Goal: Task Accomplishment & Management: Manage account settings

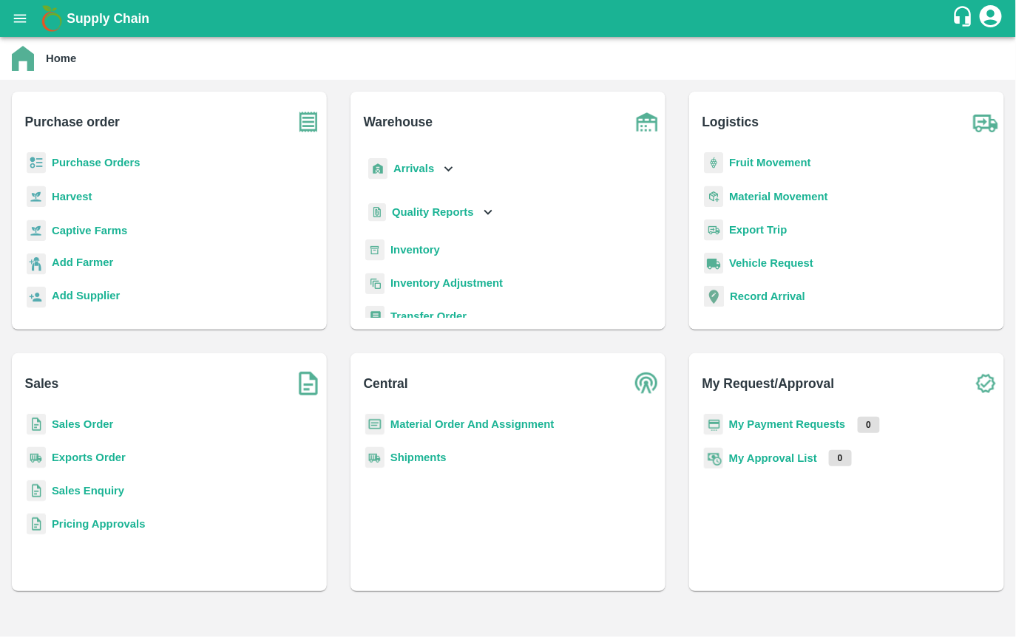
click at [69, 167] on b "Purchase Orders" at bounding box center [96, 163] width 89 height 12
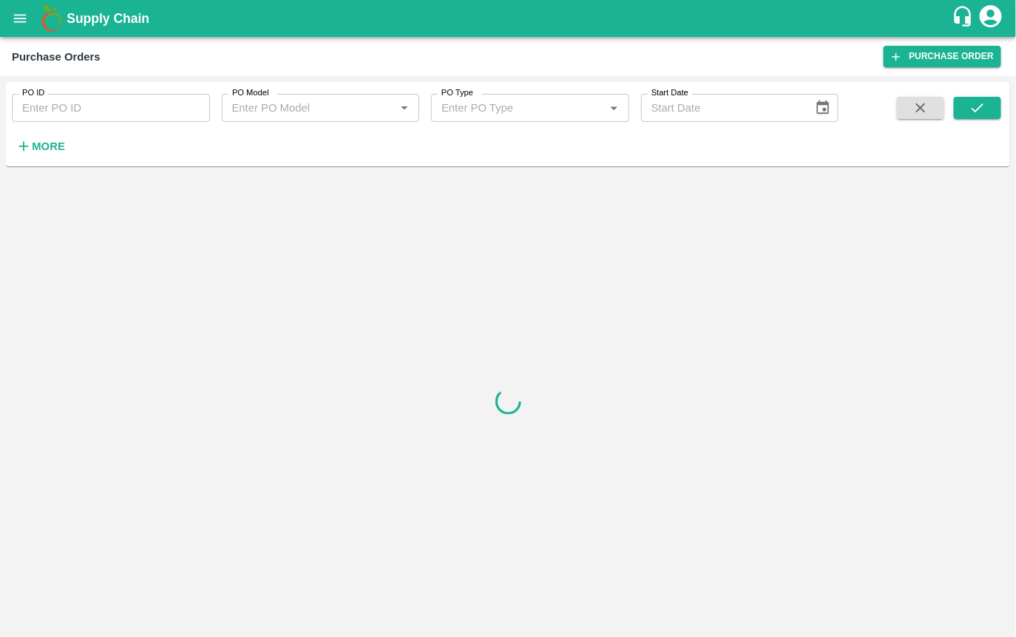
click at [17, 141] on icon "button" at bounding box center [24, 146] width 16 height 16
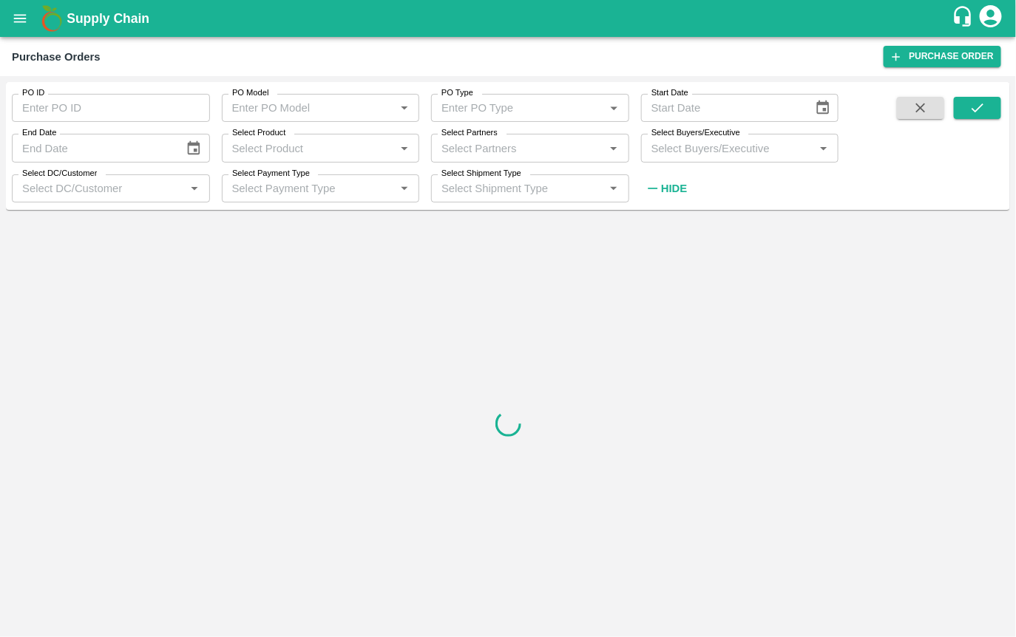
click at [308, 148] on input "Select Product" at bounding box center [308, 147] width 165 height 19
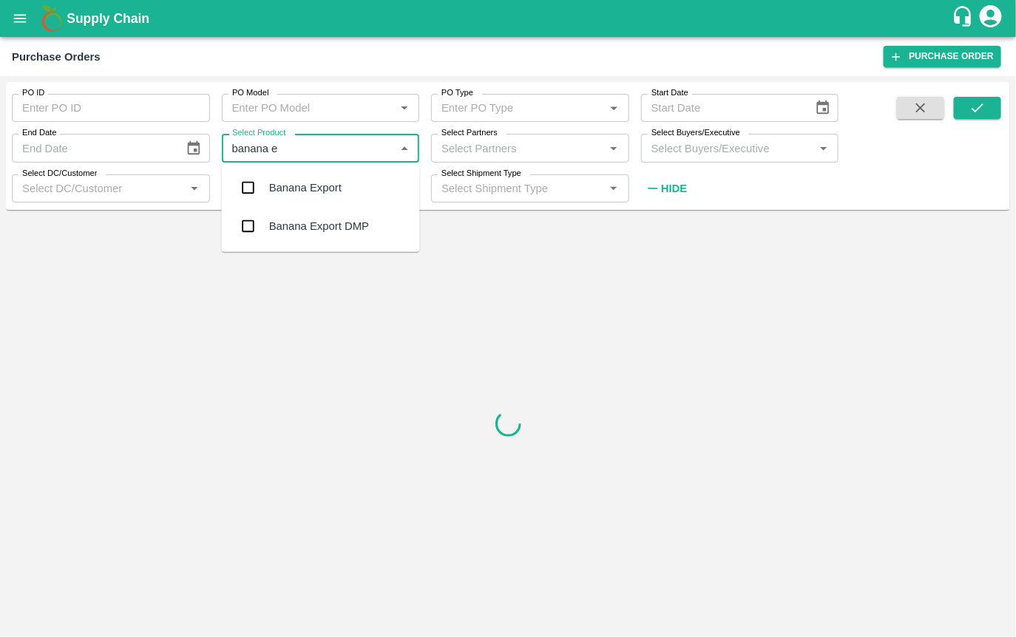
type input "banana ex"
click at [254, 191] on input "checkbox" at bounding box center [249, 188] width 30 height 30
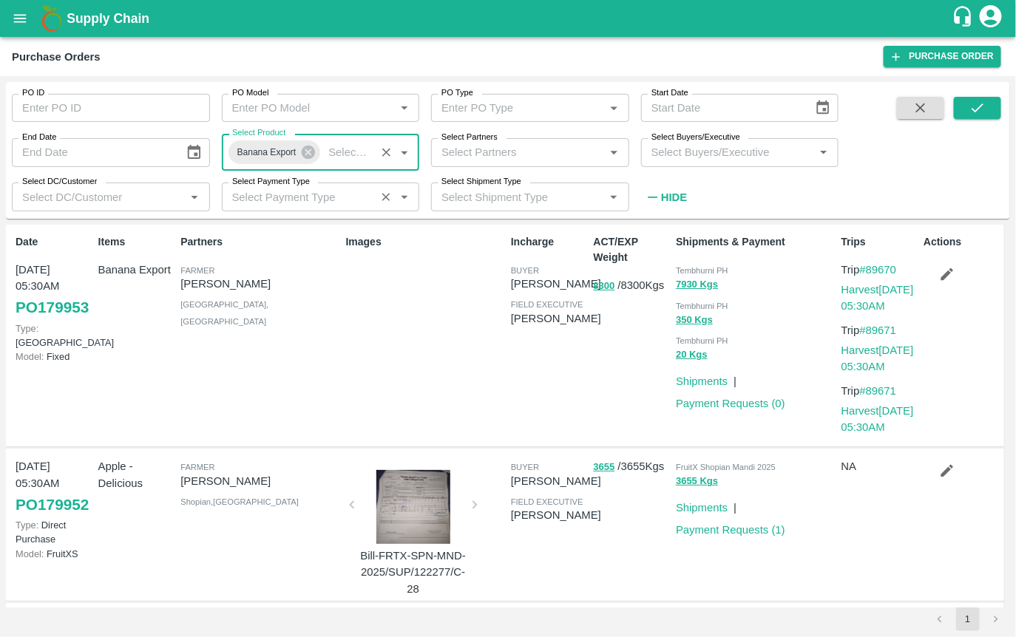
click at [313, 201] on input "Select Payment Type" at bounding box center [299, 196] width 146 height 19
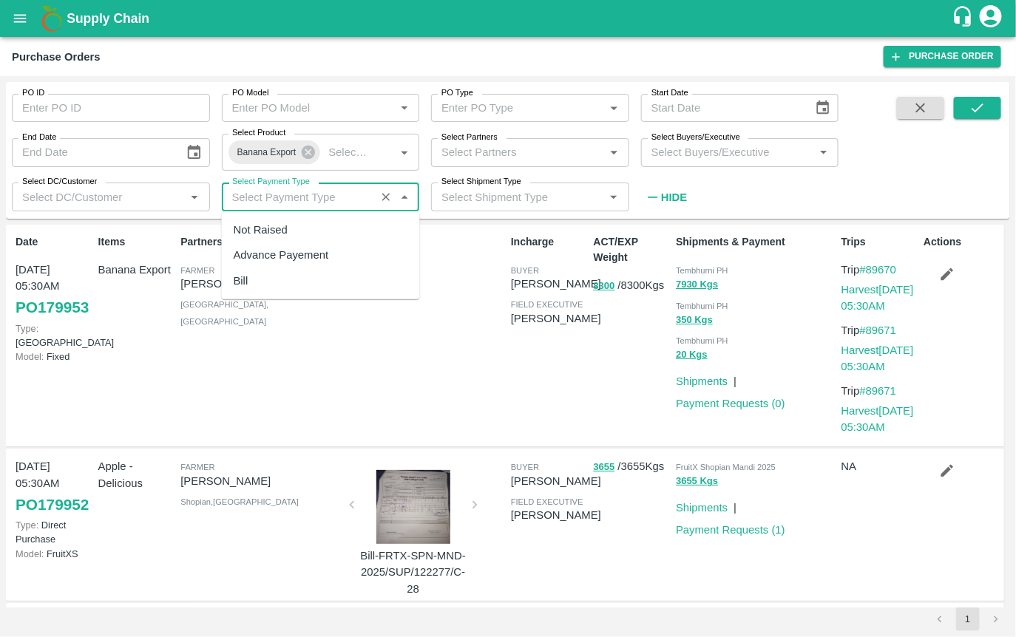
click at [291, 275] on div "Bill" at bounding box center [321, 280] width 198 height 25
type input "Bill"
click at [976, 103] on icon "submit" at bounding box center [977, 108] width 16 height 16
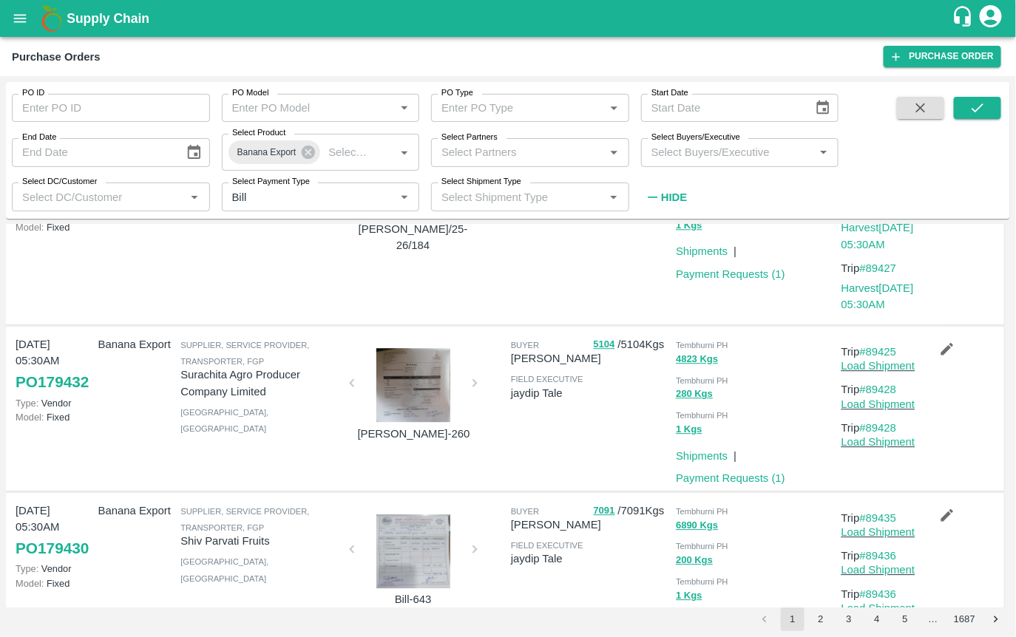
scroll to position [1576, 0]
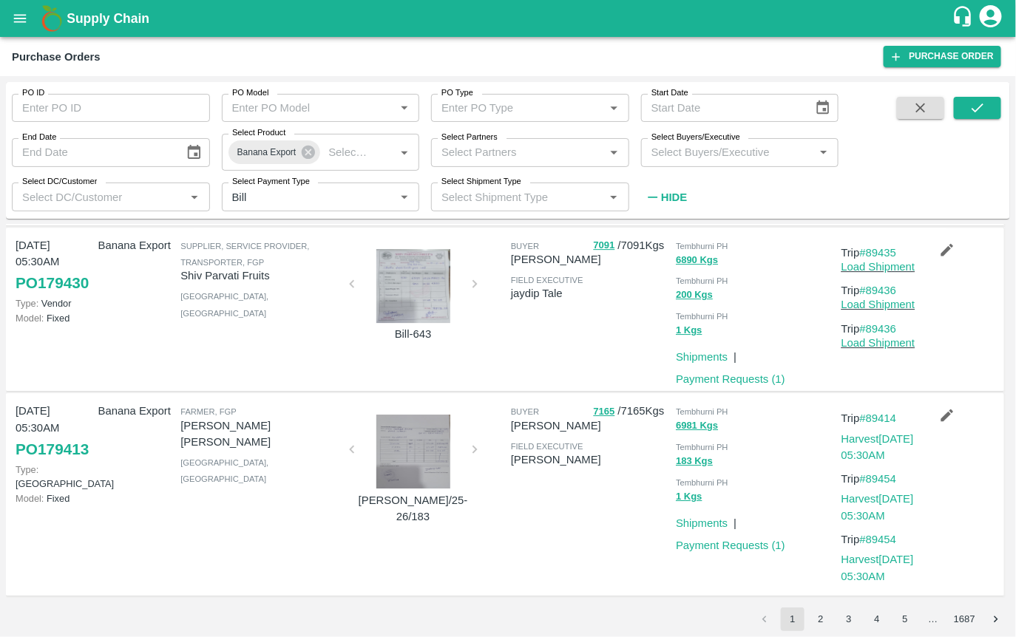
click at [844, 619] on button "3" at bounding box center [849, 620] width 24 height 24
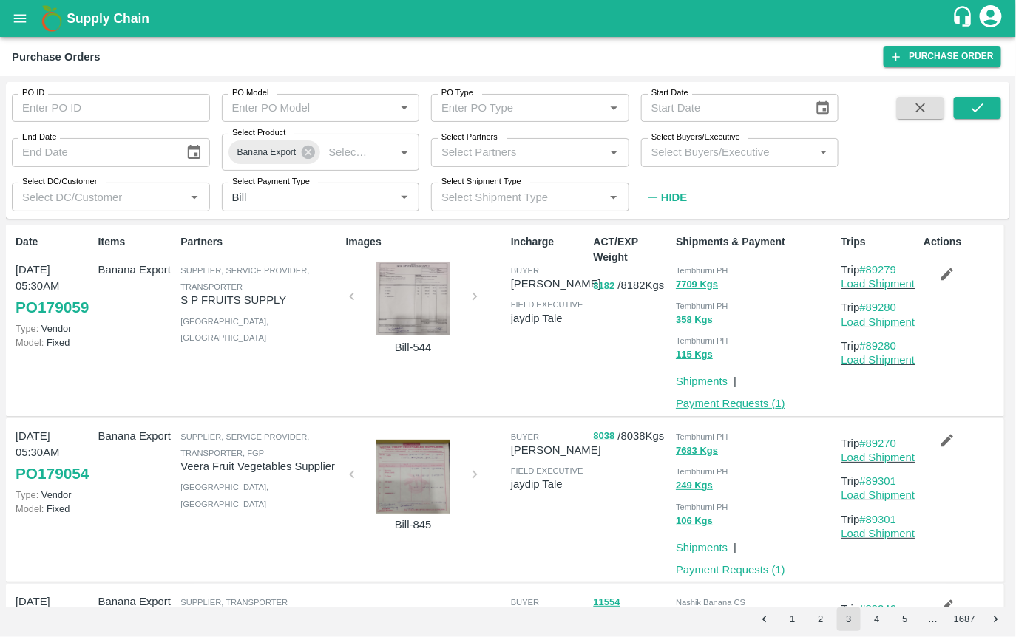
click at [705, 404] on link "Payment Requests ( 1 )" at bounding box center [730, 404] width 109 height 12
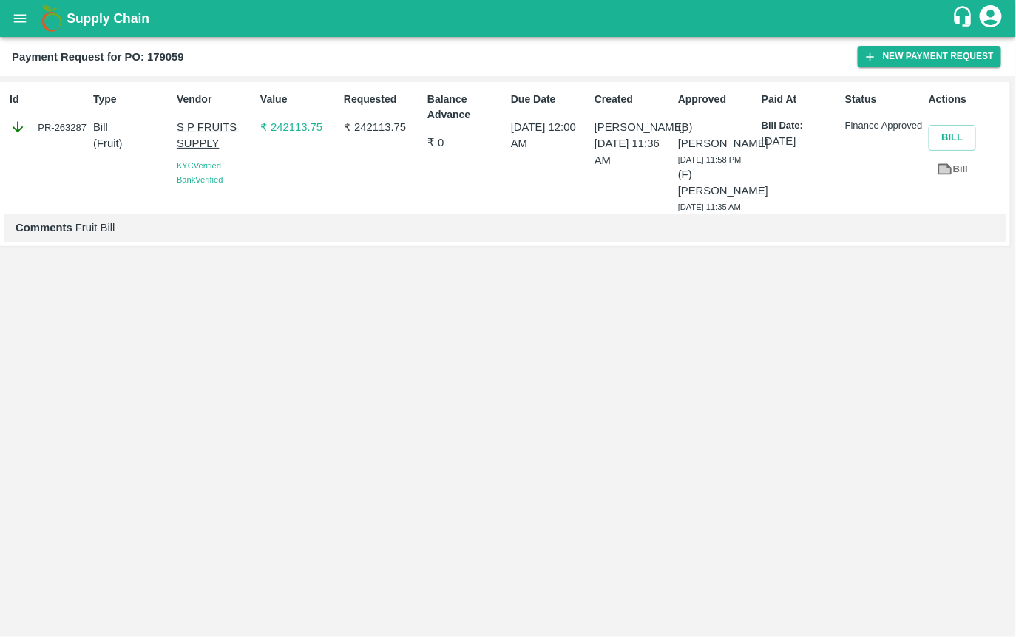
click at [72, 124] on div "PR-263287" at bounding box center [49, 127] width 78 height 16
copy div "263287"
click at [296, 128] on p "₹ 242113.75" at bounding box center [299, 127] width 78 height 16
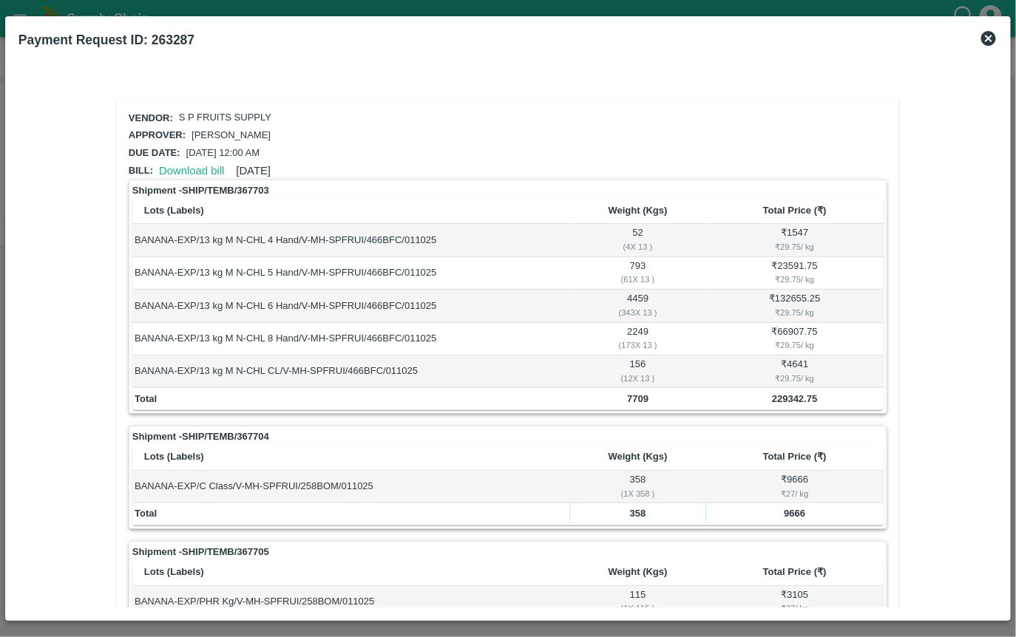
click at [985, 33] on icon at bounding box center [988, 38] width 15 height 15
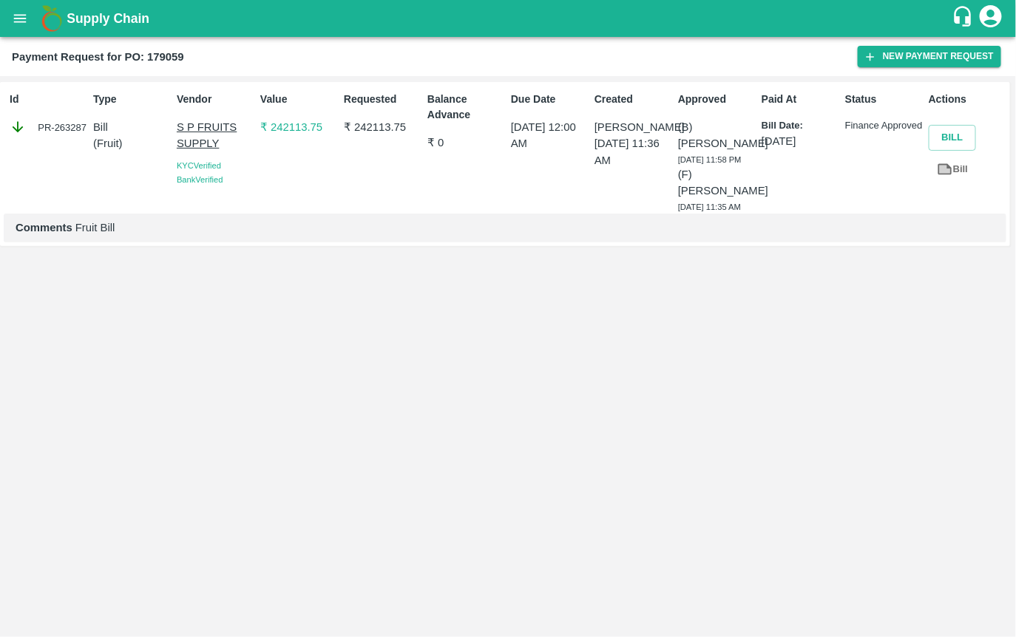
click at [366, 183] on div "Requested ₹ 242113.75" at bounding box center [380, 150] width 84 height 128
click at [957, 173] on link "Bill" at bounding box center [951, 170] width 47 height 26
click at [957, 139] on button "Bill" at bounding box center [951, 138] width 47 height 26
click at [453, 166] on div "Balance Advance ₹ 0" at bounding box center [463, 150] width 84 height 128
